Goal: Information Seeking & Learning: Find specific page/section

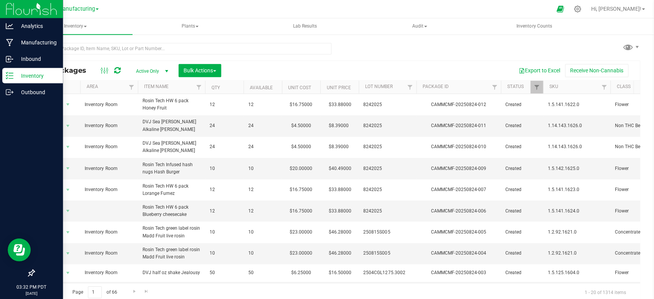
click at [27, 74] on p "Inventory" at bounding box center [36, 75] width 46 height 9
click at [37, 56] on p "Inbound" at bounding box center [36, 58] width 46 height 9
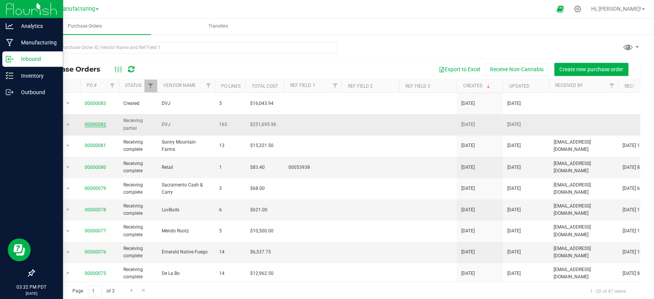
click at [103, 121] on link "00000082" at bounding box center [95, 123] width 21 height 5
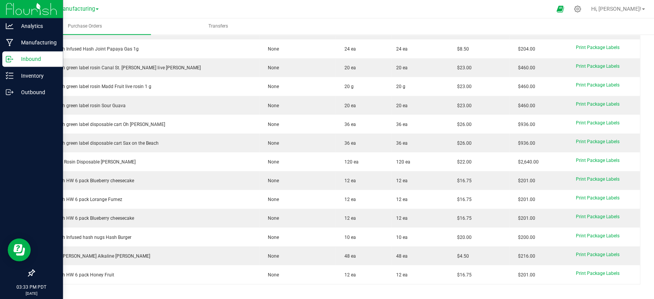
scroll to position [2808, 0]
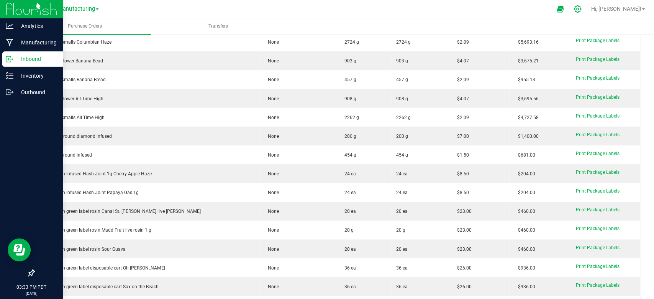
click at [580, 10] on icon at bounding box center [575, 8] width 7 height 7
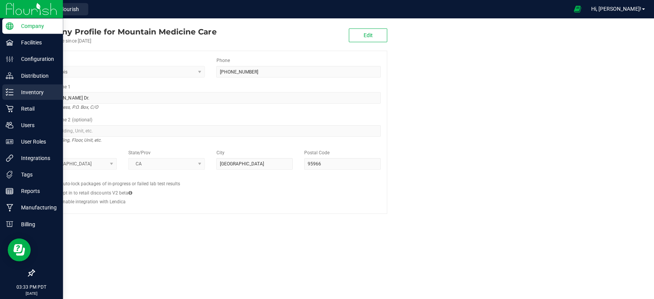
click at [22, 89] on p "Inventory" at bounding box center [36, 91] width 46 height 9
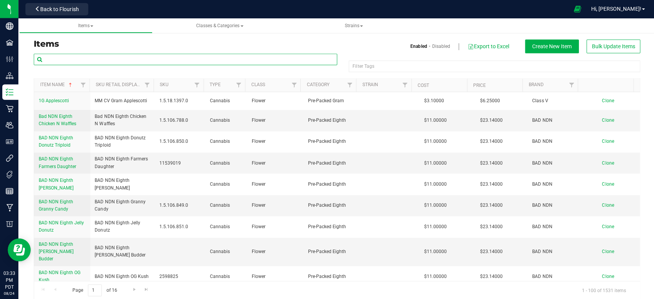
click at [92, 62] on input "text" at bounding box center [185, 59] width 303 height 11
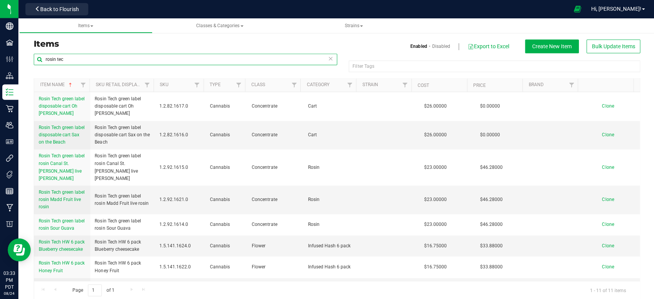
type input "rosin tec"
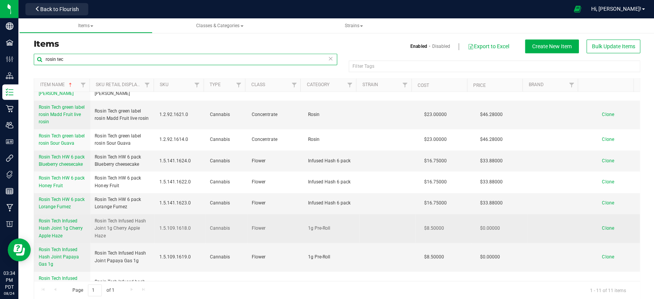
scroll to position [95, 0]
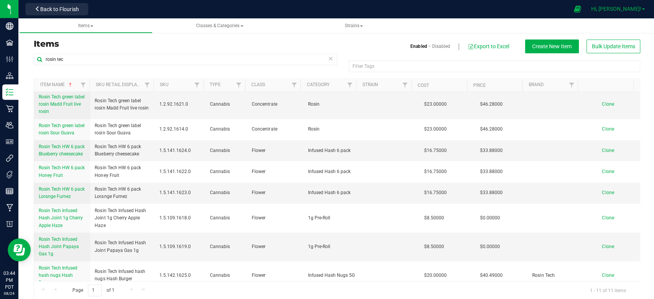
click at [629, 11] on span "Hi, [PERSON_NAME]!" at bounding box center [615, 9] width 50 height 6
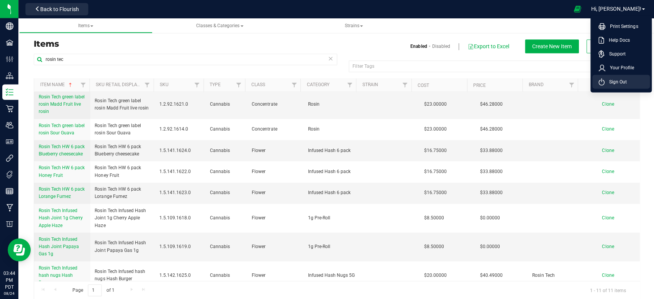
click at [615, 84] on span "Sign Out" at bounding box center [614, 82] width 22 height 8
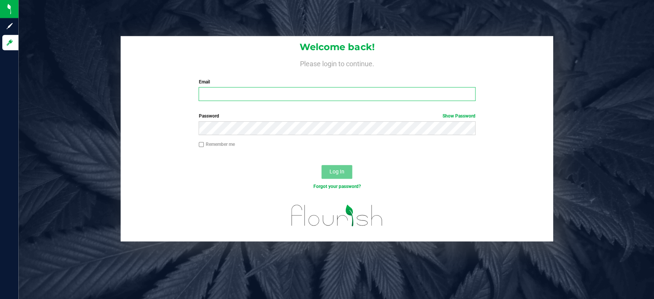
click at [238, 99] on input "Email" at bounding box center [336, 94] width 276 height 14
type input "[EMAIL_ADDRESS][DOMAIN_NAME]"
click at [374, 116] on label "Password Show Password" at bounding box center [336, 115] width 276 height 7
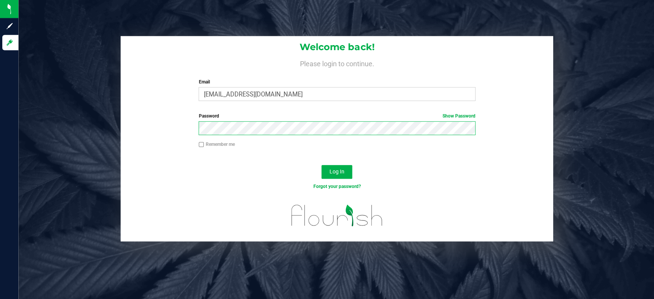
click at [321, 165] on button "Log In" at bounding box center [336, 172] width 31 height 14
